Goal: Task Accomplishment & Management: Use online tool/utility

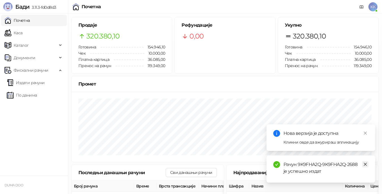
click at [363, 164] on icon "close" at bounding box center [365, 164] width 4 height 4
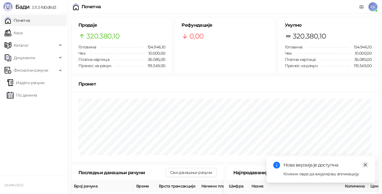
click at [365, 164] on icon "close" at bounding box center [365, 165] width 4 height 4
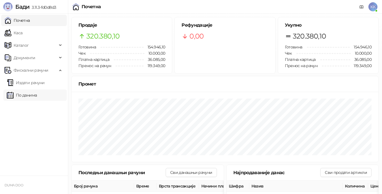
click at [31, 95] on link "По данима" at bounding box center [22, 95] width 30 height 11
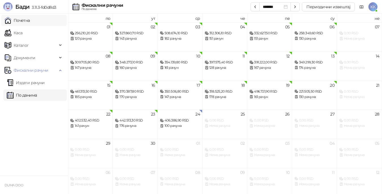
click at [27, 23] on link "Почетна" at bounding box center [17, 20] width 25 height 11
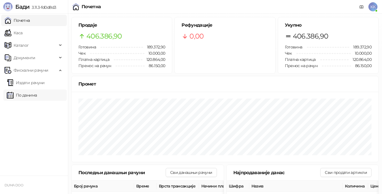
click at [29, 96] on link "По данима" at bounding box center [22, 95] width 30 height 11
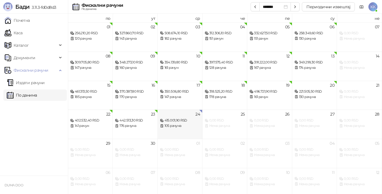
click at [179, 121] on div "415.001,90 RSD" at bounding box center [180, 120] width 40 height 5
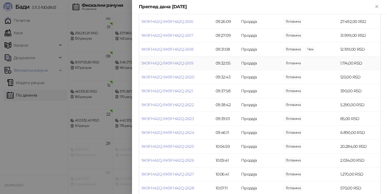
scroll to position [481, 0]
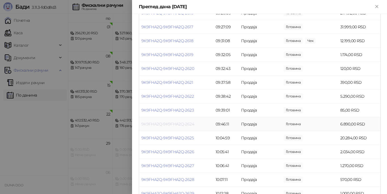
click at [179, 125] on link "9K9FHA2Q-9K9FHA2Q-2624" at bounding box center [167, 124] width 53 height 5
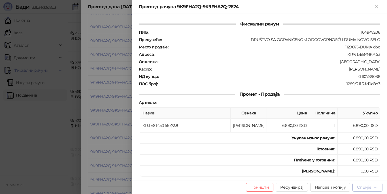
click at [363, 186] on div "Опције" at bounding box center [364, 187] width 14 height 5
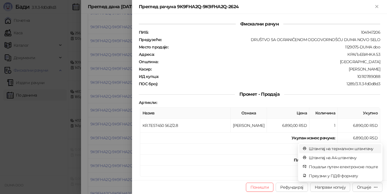
click at [316, 150] on span "Штампај на термалном штампачу" at bounding box center [343, 149] width 69 height 6
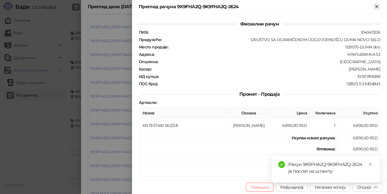
click at [377, 6] on icon "Close" at bounding box center [376, 6] width 3 height 3
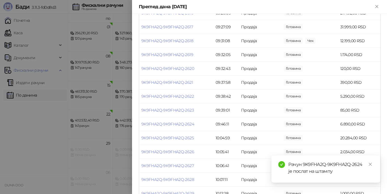
click at [377, 6] on icon "Close" at bounding box center [376, 6] width 3 height 3
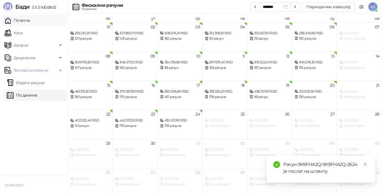
click at [20, 18] on link "Почетна" at bounding box center [17, 20] width 25 height 11
